Goal: Find specific page/section

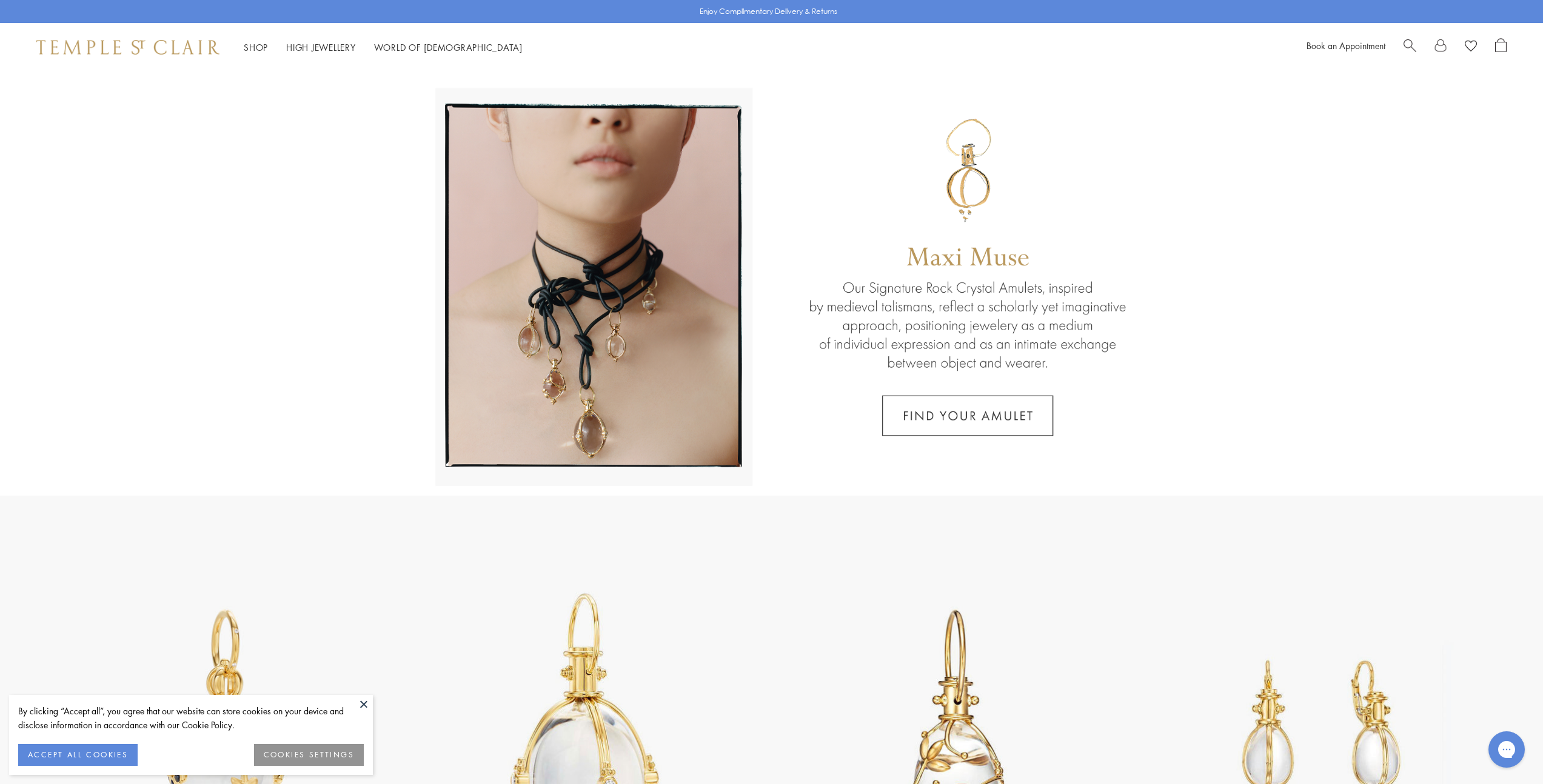
scroll to position [425, 0]
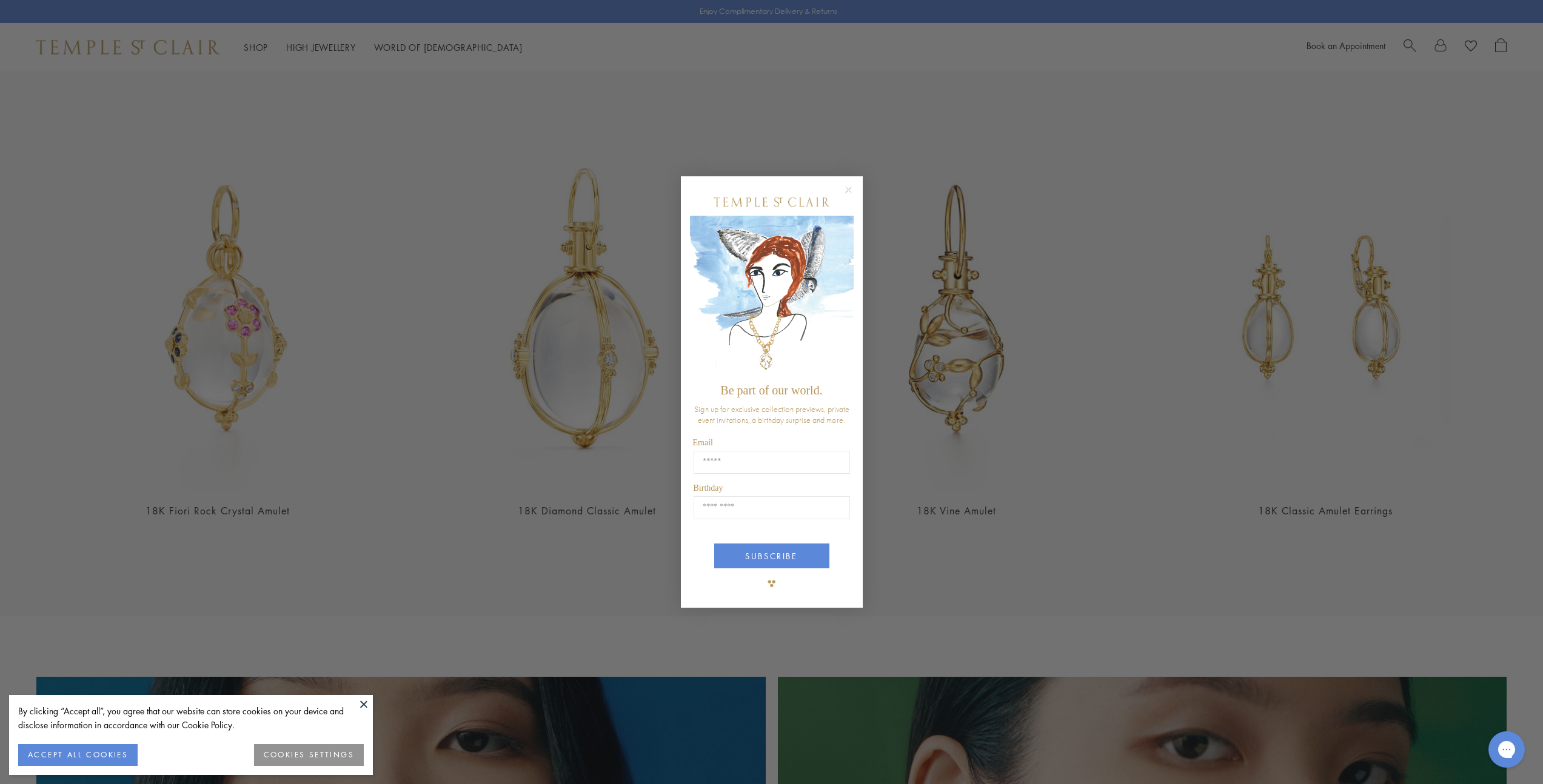
click at [855, 194] on icon "Close dialog" at bounding box center [848, 189] width 15 height 15
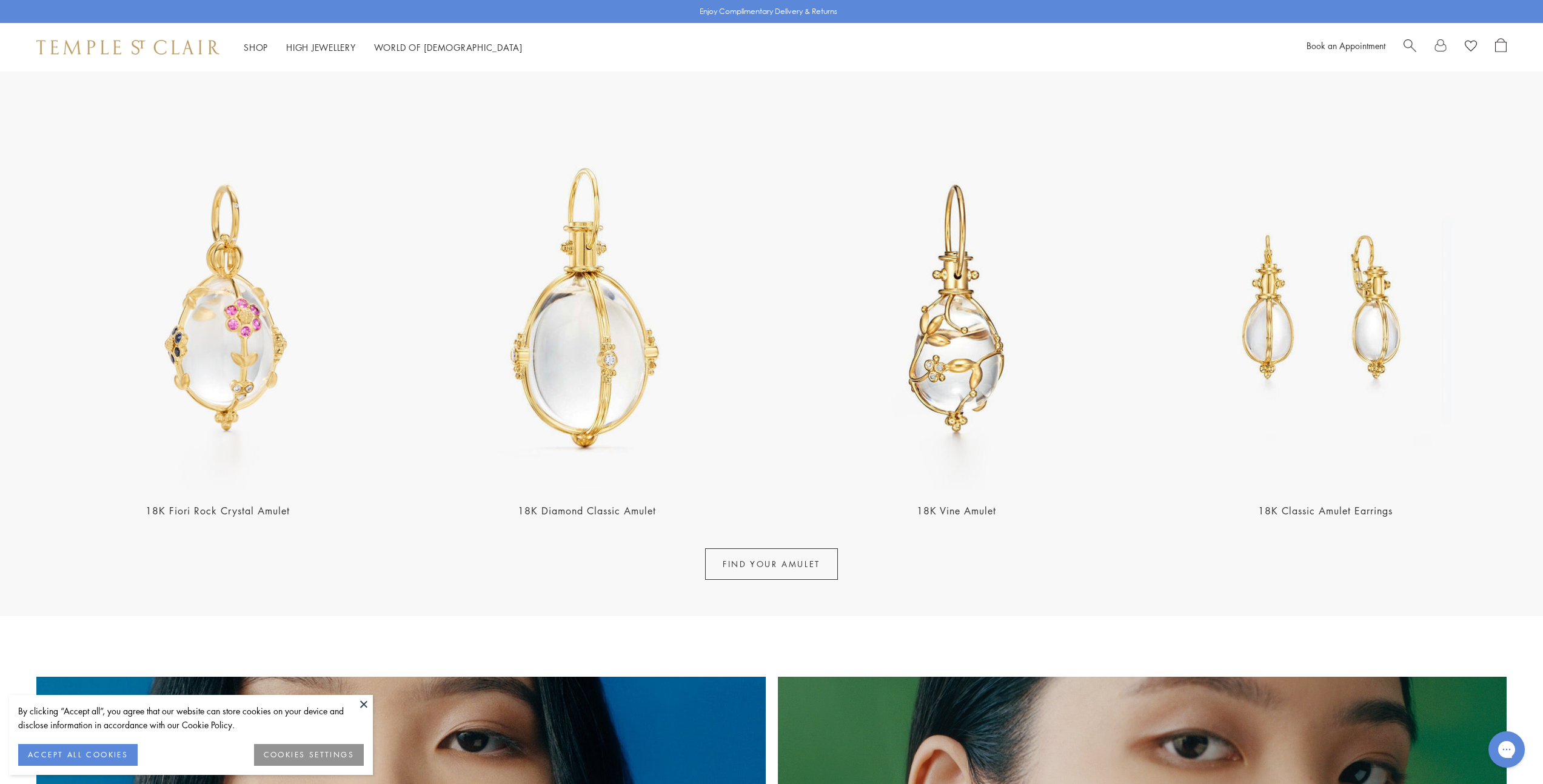
click at [1437, 45] on link at bounding box center [1441, 47] width 12 height 18
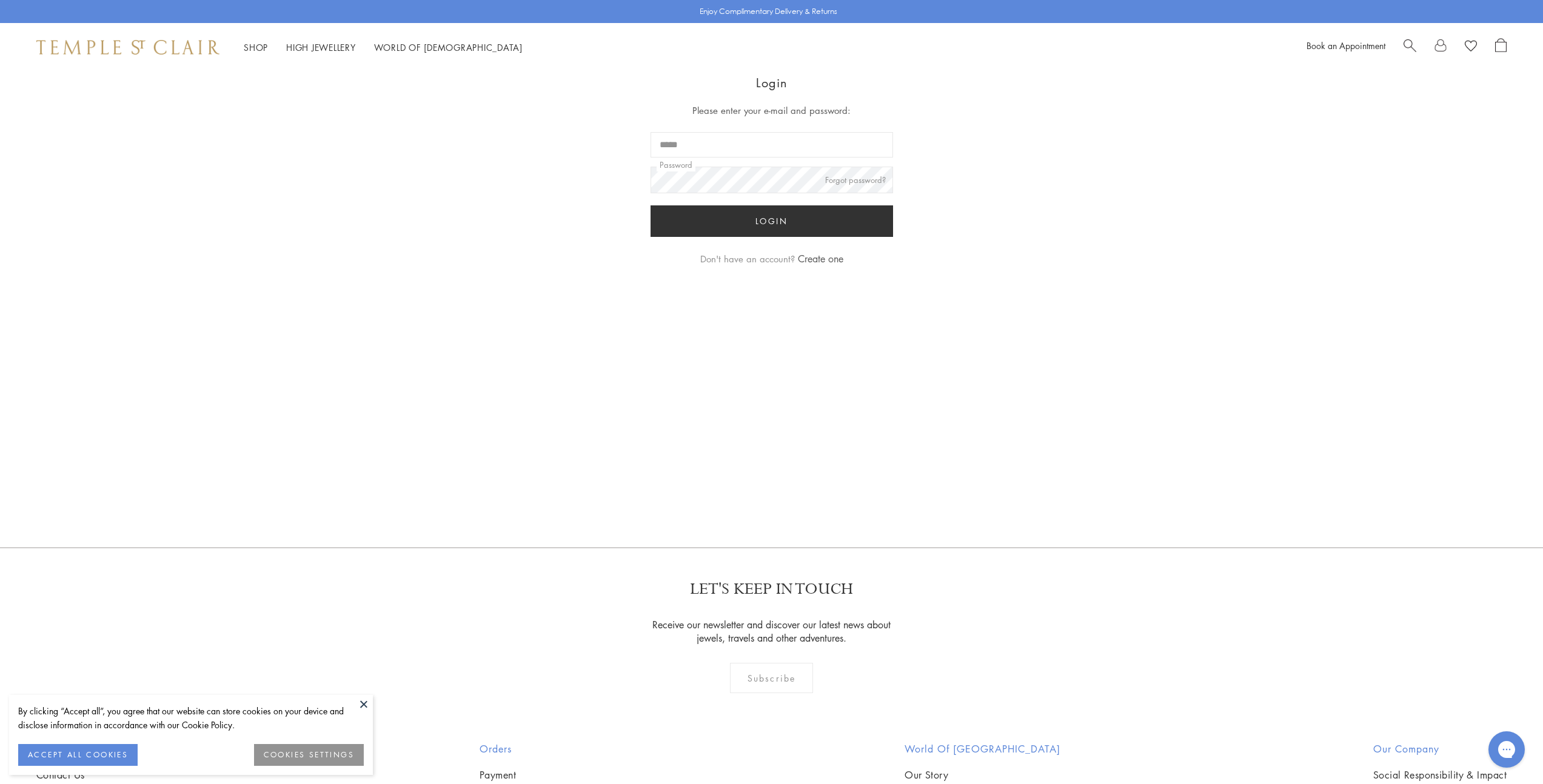
scroll to position [463, 0]
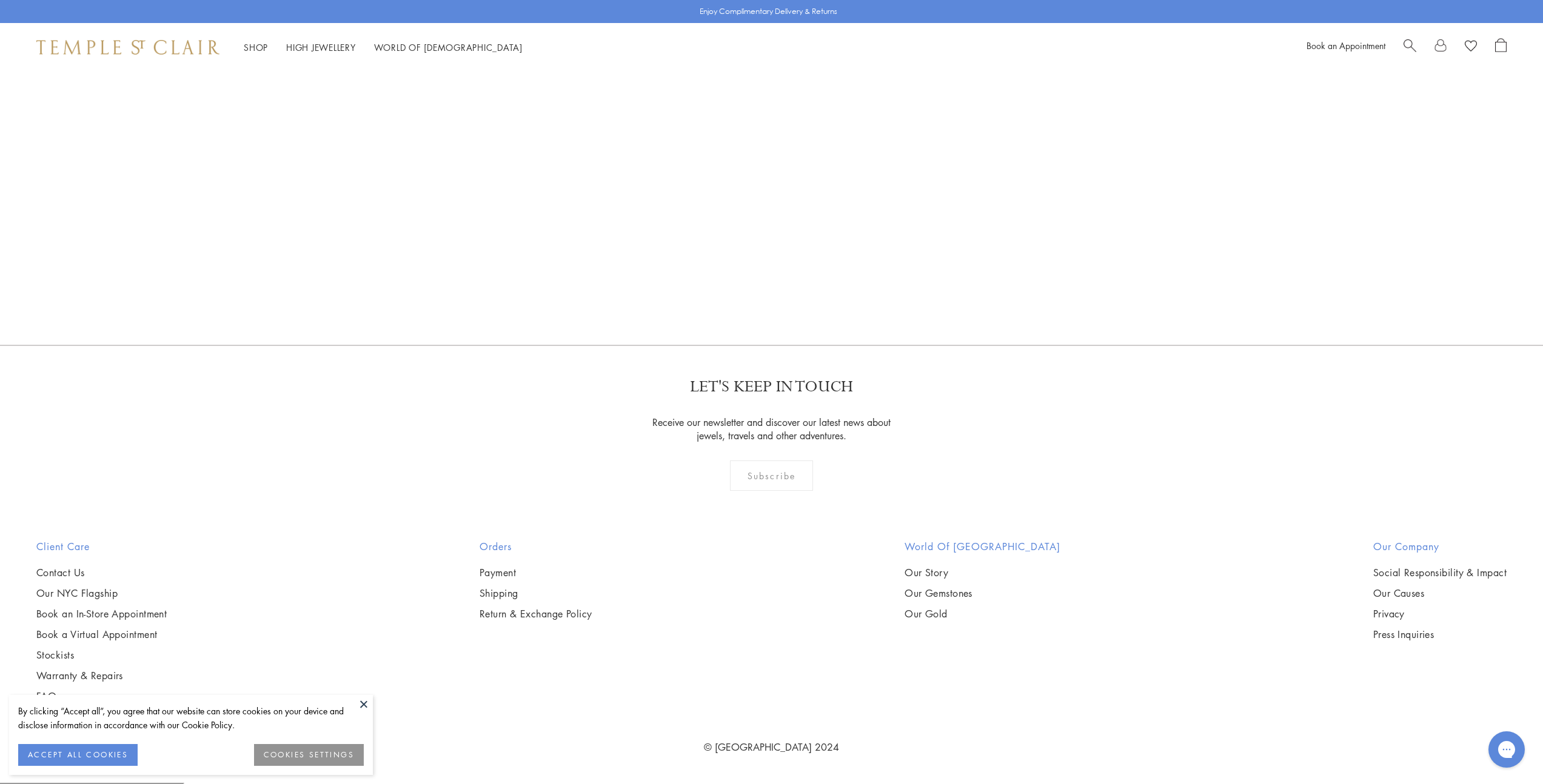
click at [366, 704] on button at bounding box center [363, 704] width 18 height 18
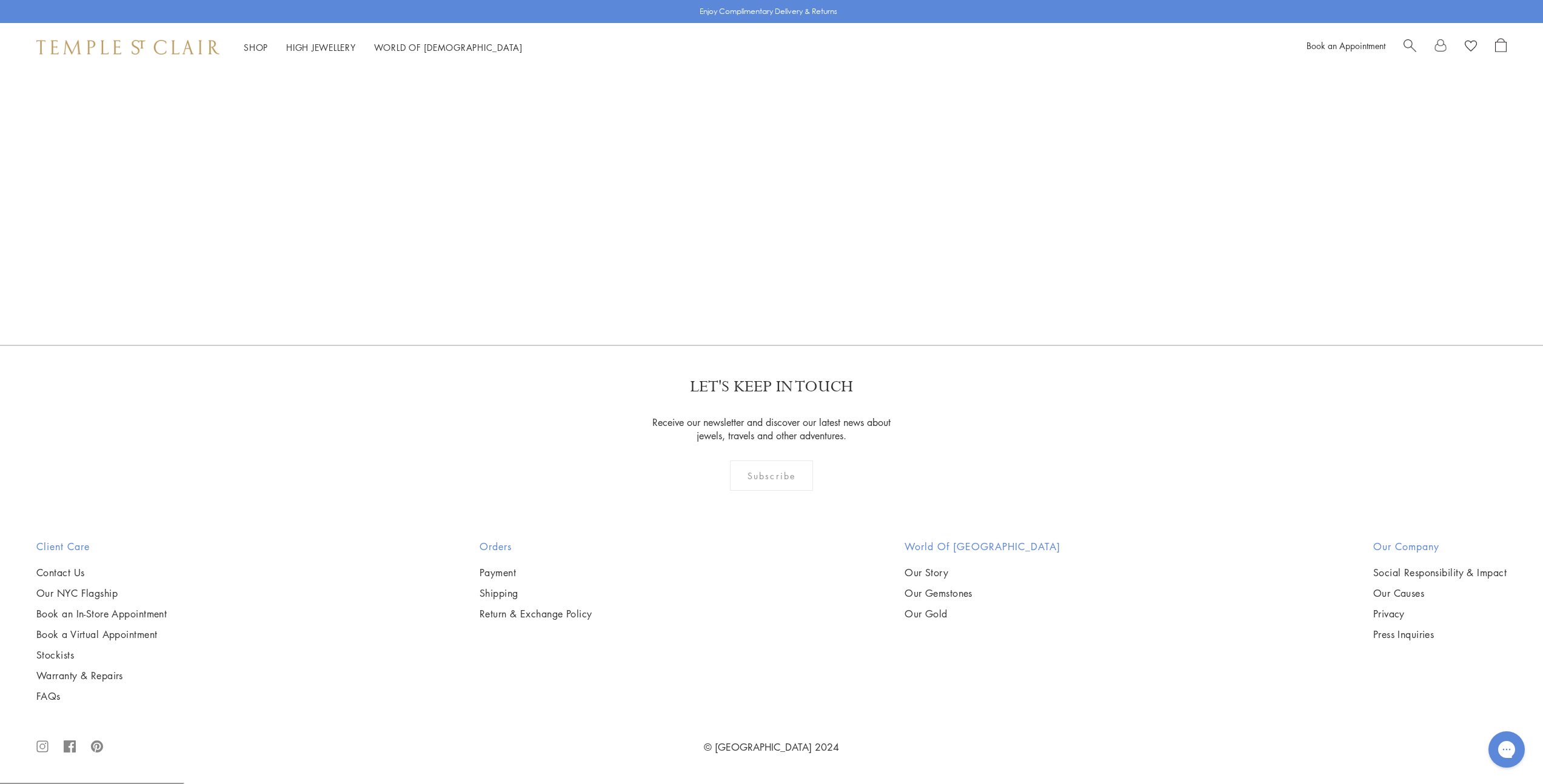
click at [101, 585] on ul "Contact Us Our NYC Flagship Book an In-Store Appointment Book a Virtual Appoint…" at bounding box center [101, 634] width 131 height 137
click at [98, 591] on link "Our NYC Flagship" at bounding box center [101, 593] width 131 height 13
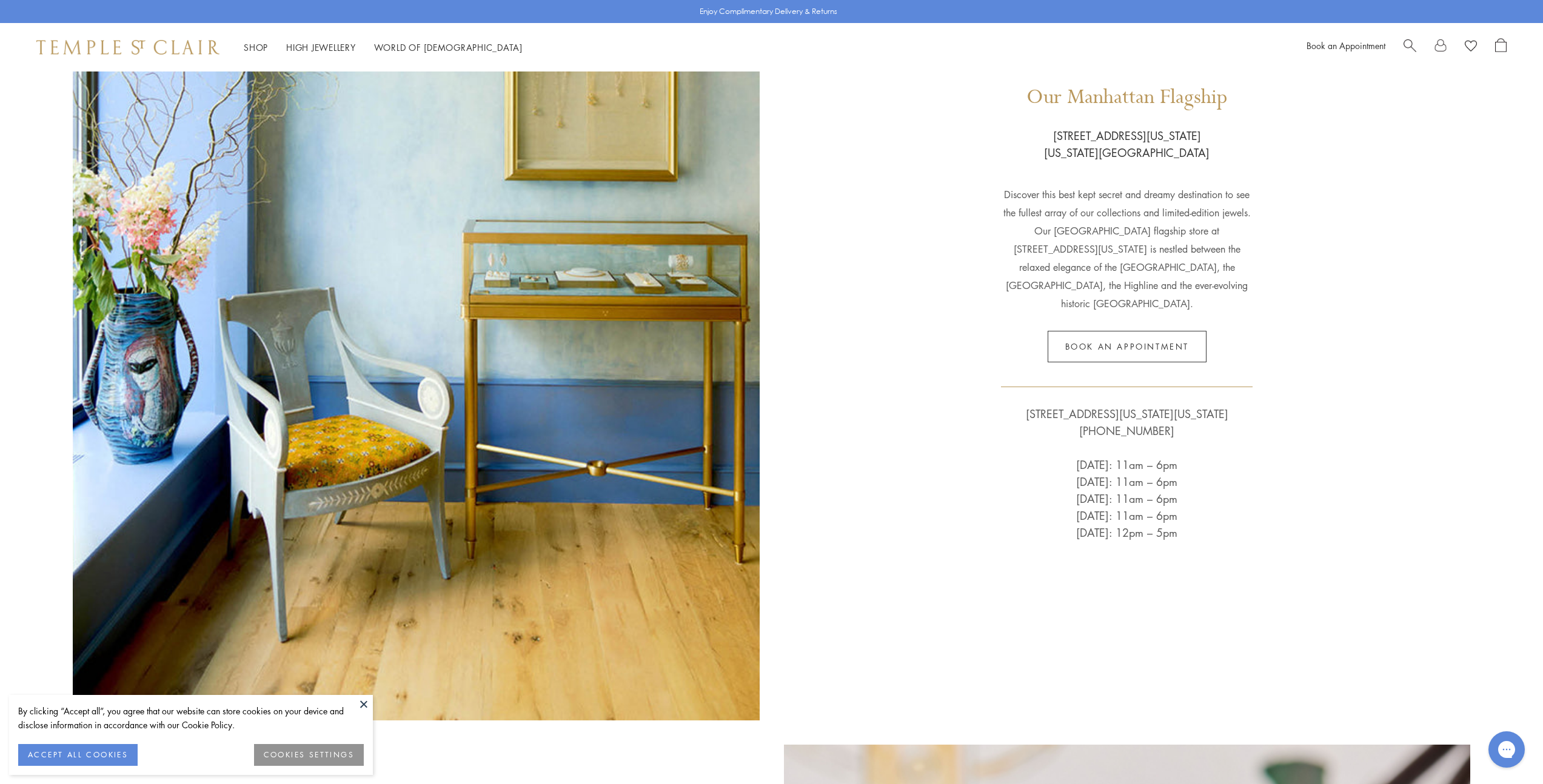
scroll to position [165, 0]
